Goal: Task Accomplishment & Management: Manage account settings

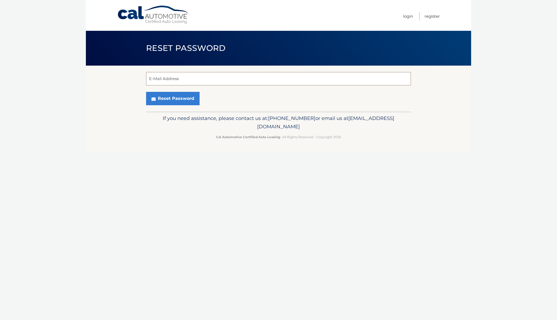
click at [247, 82] on input "E-Mail Address" at bounding box center [278, 78] width 265 height 13
type input "dylanvending1@gmail.com"
click at [183, 100] on button "Reset Password" at bounding box center [172, 98] width 53 height 13
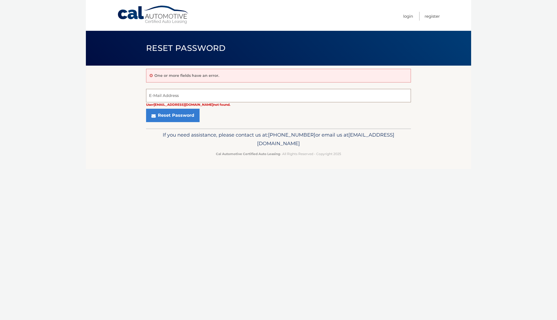
click at [177, 95] on input "E-Mail Address" at bounding box center [278, 95] width 265 height 13
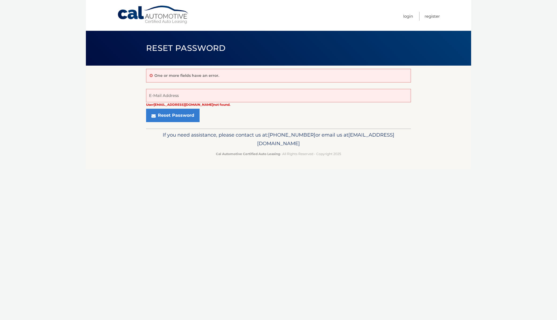
click at [126, 93] on section "One or more fields have an error. User dylanvending1@gmail.com not found. E-Mai…" at bounding box center [278, 97] width 385 height 63
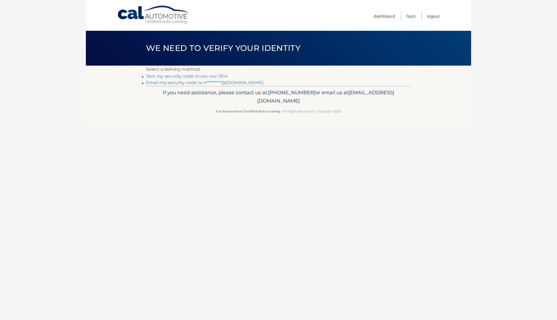
click at [184, 76] on link "Text my security code to xxx-xxx-1914" at bounding box center [187, 76] width 82 height 5
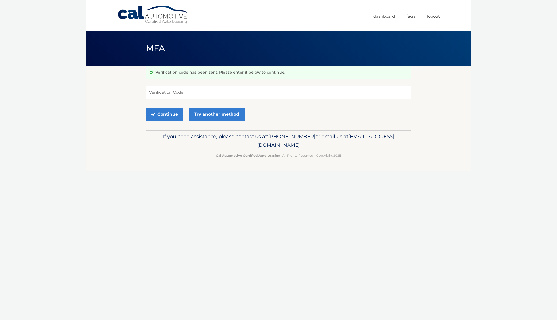
click at [211, 95] on input "Verification Code" at bounding box center [278, 92] width 265 height 13
type input "590531"
click at [146, 107] on button "Continue" at bounding box center [164, 113] width 37 height 13
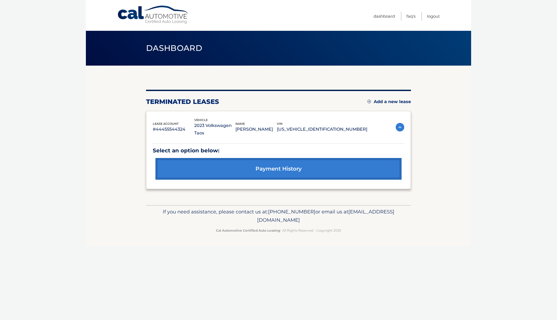
click at [385, 102] on link "Add a new lease" at bounding box center [389, 101] width 44 height 5
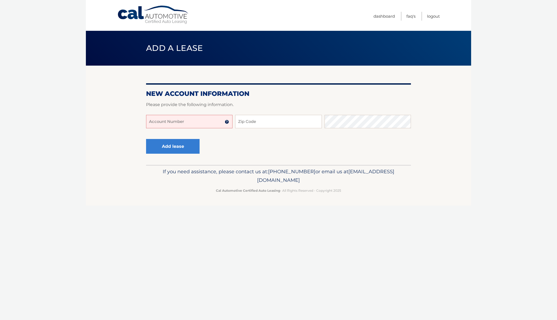
click at [191, 123] on input "Account Number" at bounding box center [189, 121] width 86 height 13
click at [192, 128] on input "Account Number" at bounding box center [189, 121] width 86 height 13
type input "44455995252"
click at [258, 123] on input "Zip Code" at bounding box center [278, 121] width 86 height 13
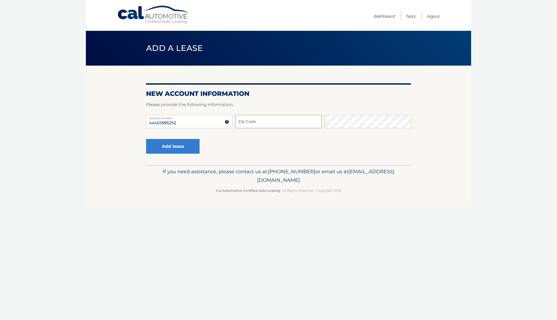
click at [258, 128] on input "Zip Code" at bounding box center [278, 121] width 86 height 13
click at [255, 128] on input "Zip Code" at bounding box center [278, 121] width 86 height 13
type input "33328"
click at [172, 148] on button "Add lease" at bounding box center [172, 146] width 53 height 15
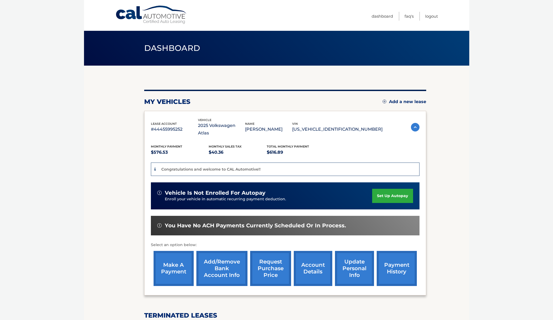
click at [117, 157] on section "You are registered for this site, but you haven't enrolled in online payments. …" at bounding box center [276, 239] width 385 height 347
click at [382, 192] on link "set up autopay" at bounding box center [392, 196] width 41 height 14
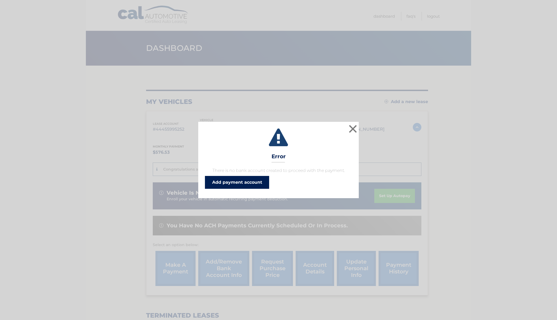
click at [267, 181] on link "Add payment account" at bounding box center [237, 182] width 64 height 13
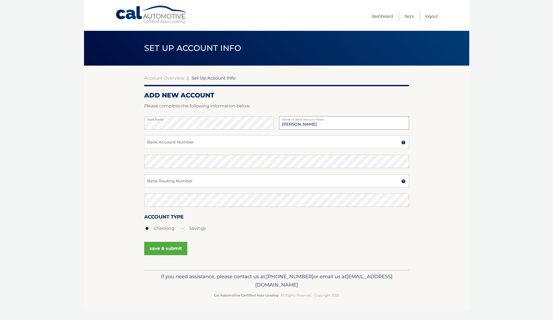
type input "[PERSON_NAME]"
click at [174, 149] on input "Bank Account Number" at bounding box center [276, 141] width 265 height 13
click at [404, 144] on img at bounding box center [403, 142] width 4 height 4
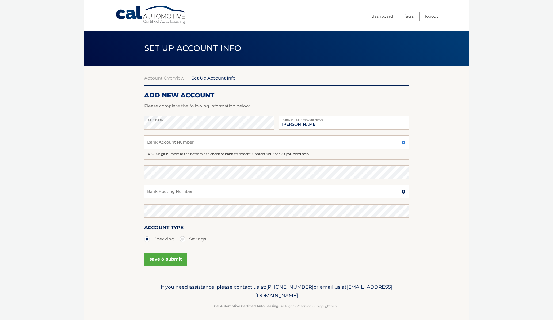
click at [404, 144] on img at bounding box center [403, 142] width 4 height 4
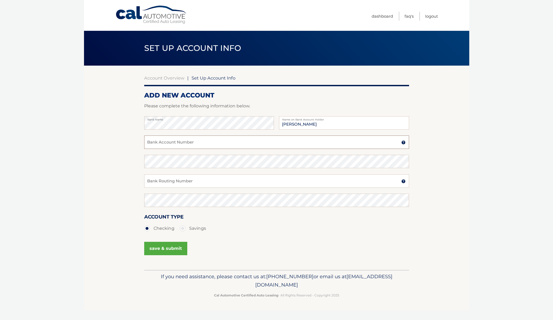
click at [212, 149] on input "Bank Account Number" at bounding box center [276, 141] width 265 height 13
type input "40030056523"
click at [195, 187] on input "Bank Routing Number" at bounding box center [276, 180] width 265 height 13
click at [160, 187] on input "Bank Routing Number" at bounding box center [276, 180] width 265 height 13
type input "322271724"
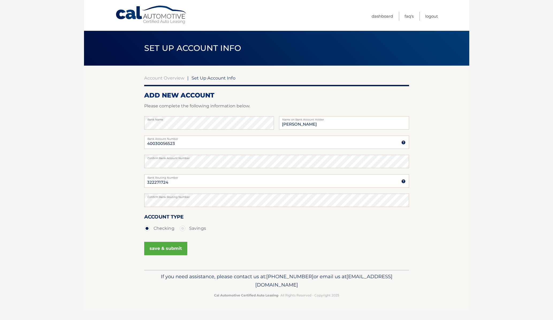
click at [164, 255] on button "save & submit" at bounding box center [165, 247] width 43 height 13
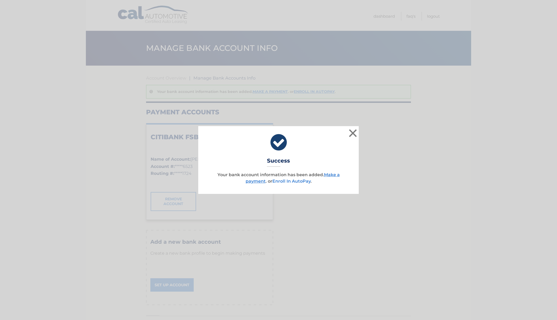
click at [310, 183] on link "Enroll In AutoPay" at bounding box center [291, 180] width 38 height 5
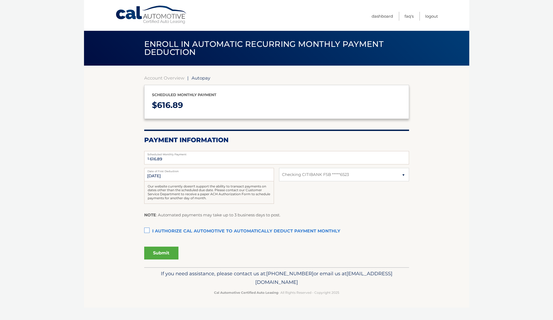
select select "YmI3YzBiZjYtNDA1Ni00NTgxLWJmODctMTNhNDJmNTgzYWM2"
click at [147, 236] on label "I authorize cal automotive to automatically deduct payment monthly This checkbo…" at bounding box center [276, 231] width 265 height 11
click at [0, 0] on input "I authorize cal automotive to automatically deduct payment monthly This checkbo…" at bounding box center [0, 0] width 0 height 0
click at [169, 259] on button "Submit" at bounding box center [161, 252] width 34 height 13
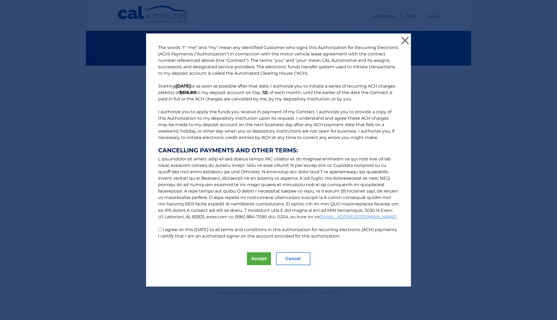
scroll to position [49, 0]
click at [259, 265] on button "Accept" at bounding box center [259, 258] width 24 height 13
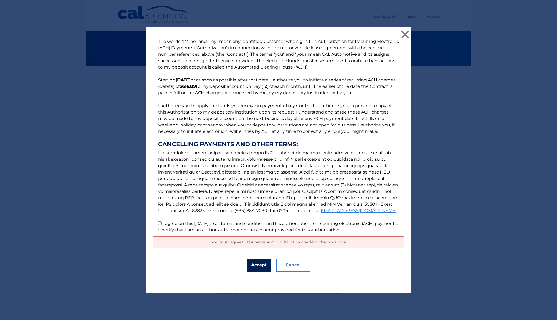
scroll to position [62, 0]
click at [247, 271] on button "Accept" at bounding box center [259, 264] width 24 height 13
click at [169, 232] on label "I agree on this 09/09/2025 to all terms and conditions in this authorization fo…" at bounding box center [277, 226] width 239 height 11
click at [162, 225] on input "I agree on this 09/09/2025 to all terms and conditions in this authorization fo…" at bounding box center [159, 222] width 3 height 3
checkbox input "true"
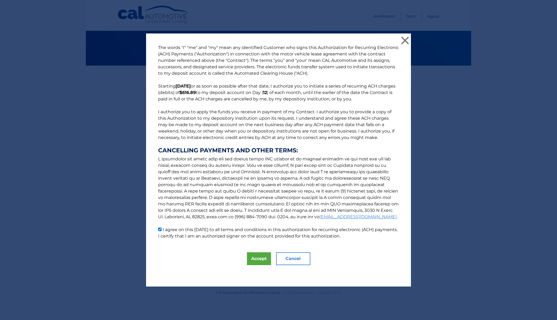
scroll to position [49, 0]
click at [250, 265] on button "Accept" at bounding box center [259, 258] width 24 height 13
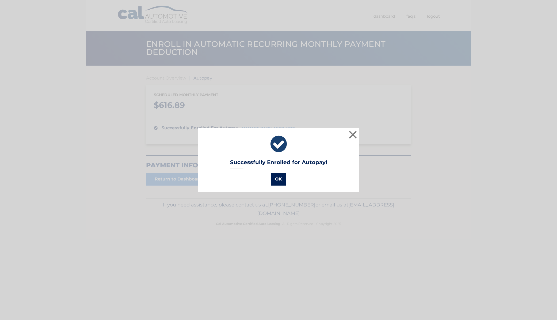
click at [275, 181] on button "OK" at bounding box center [279, 178] width 16 height 13
